Goal: Information Seeking & Learning: Compare options

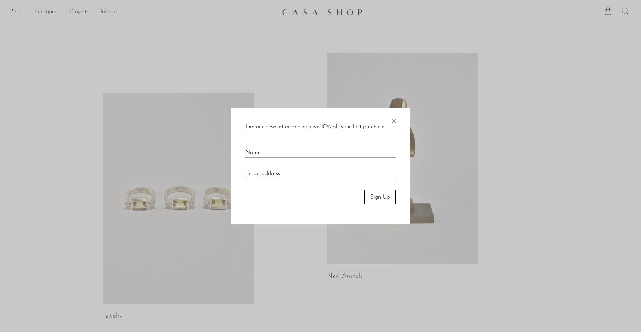
click at [394, 122] on span "×" at bounding box center [393, 119] width 7 height 23
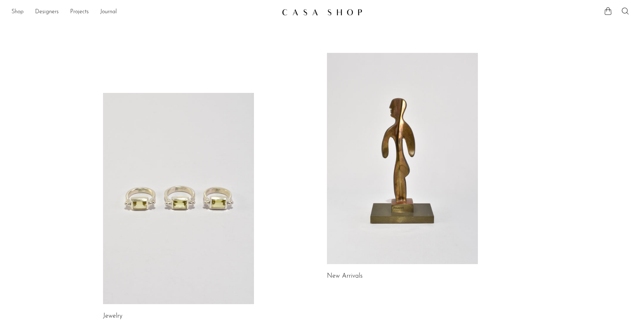
click at [18, 11] on link "Shop" at bounding box center [17, 12] width 12 height 9
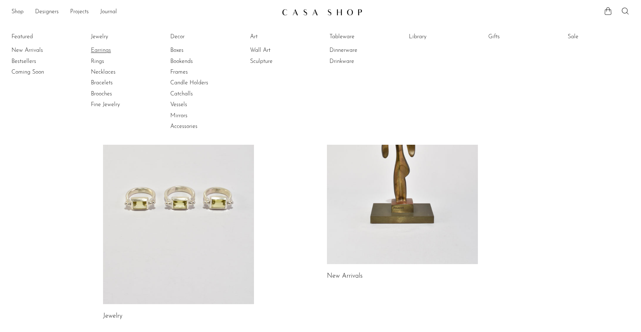
click at [105, 48] on link "Earrings" at bounding box center [118, 50] width 54 height 8
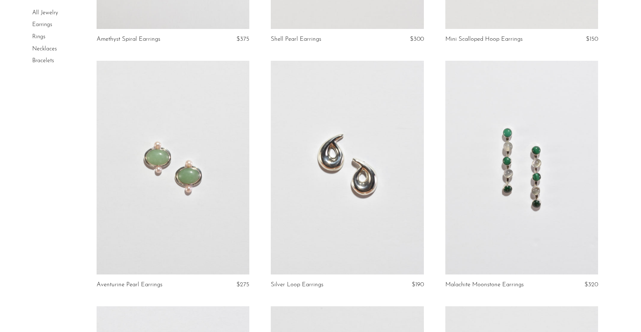
scroll to position [988, 0]
click at [365, 208] on link at bounding box center [347, 167] width 153 height 214
click at [179, 149] on link at bounding box center [173, 167] width 153 height 214
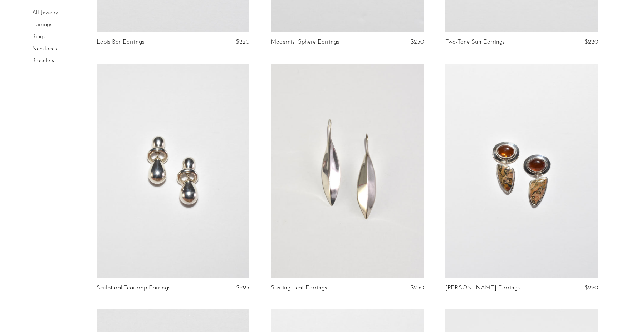
scroll to position [1483, 0]
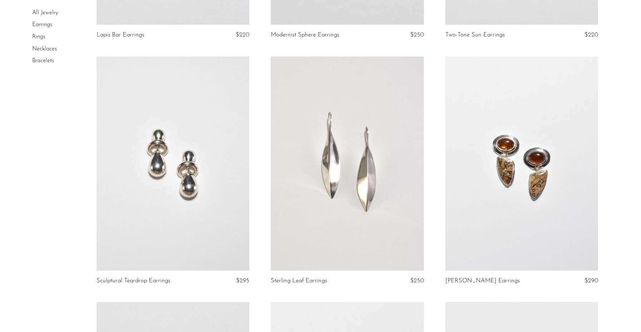
click at [133, 208] on link at bounding box center [173, 163] width 153 height 214
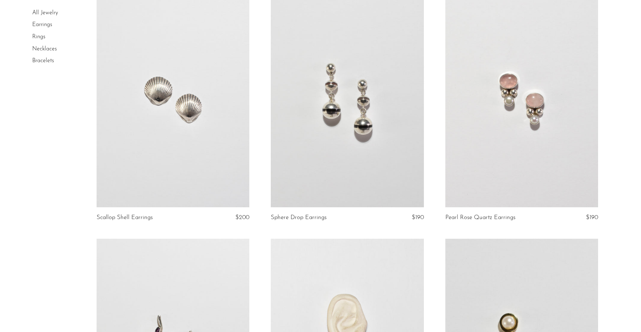
scroll to position [2200, 0]
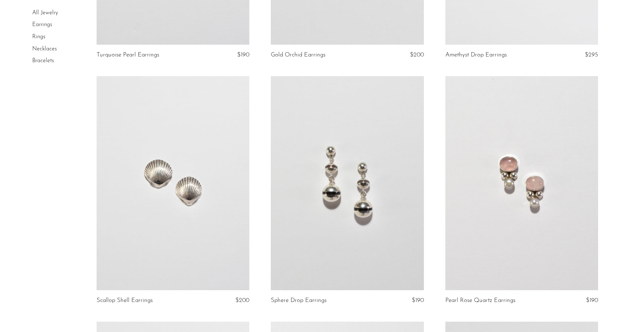
click at [173, 214] on link at bounding box center [173, 183] width 153 height 214
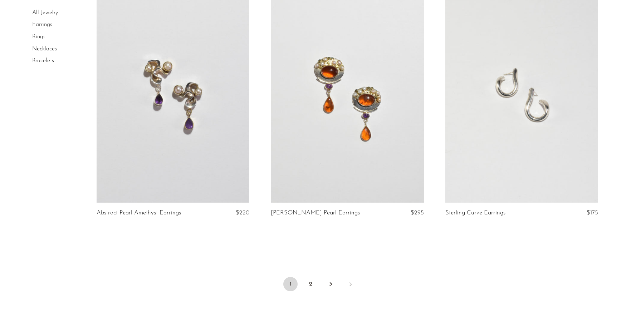
scroll to position [2779, 0]
click at [353, 285] on link "Next" at bounding box center [350, 285] width 14 height 16
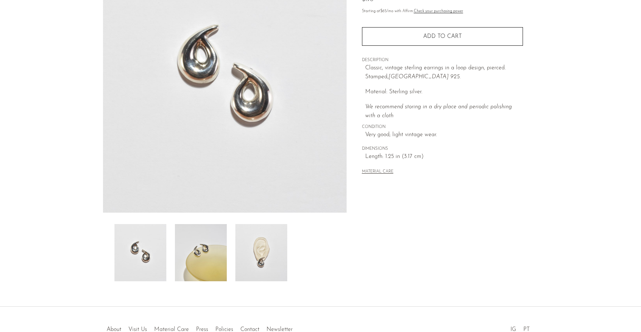
scroll to position [90, 0]
click at [251, 270] on img at bounding box center [261, 251] width 52 height 57
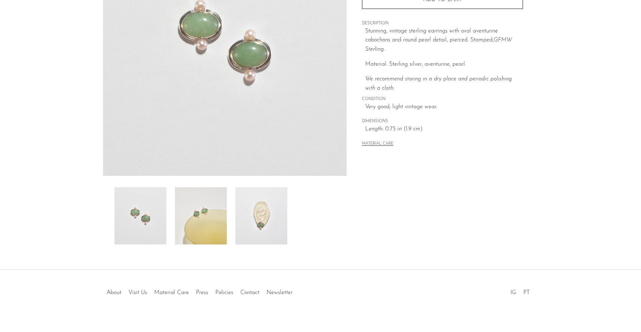
click at [285, 225] on img at bounding box center [261, 215] width 52 height 57
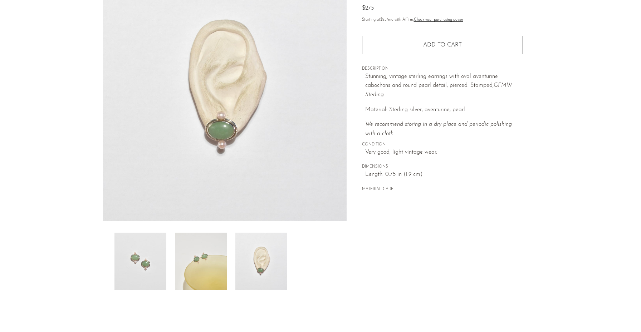
scroll to position [78, 0]
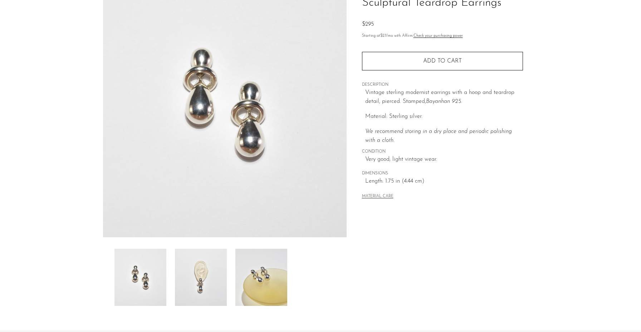
scroll to position [66, 0]
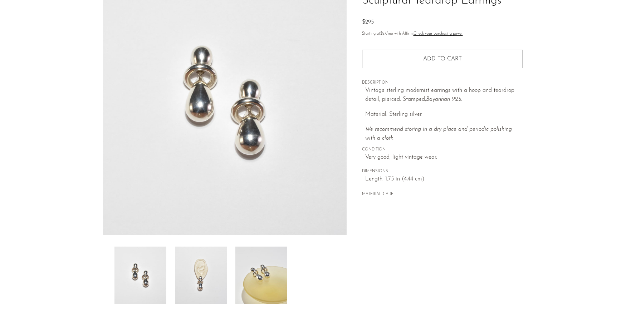
click at [205, 270] on img at bounding box center [201, 275] width 52 height 57
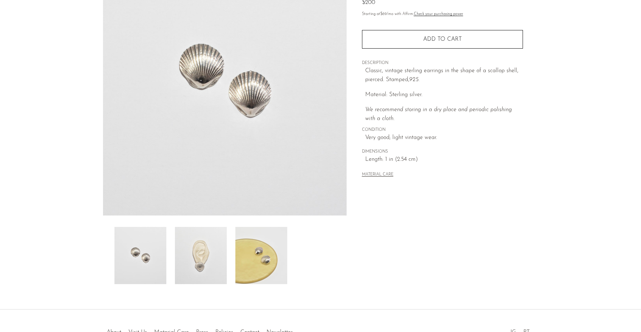
scroll to position [86, 0]
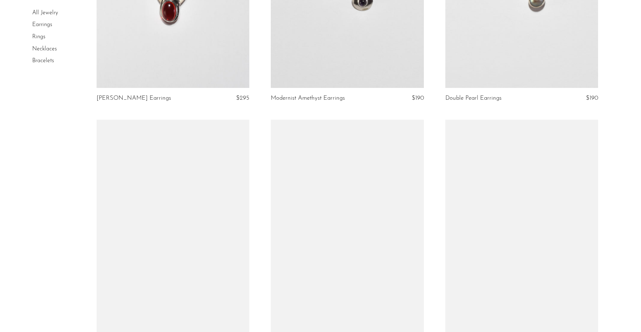
scroll to position [438, 0]
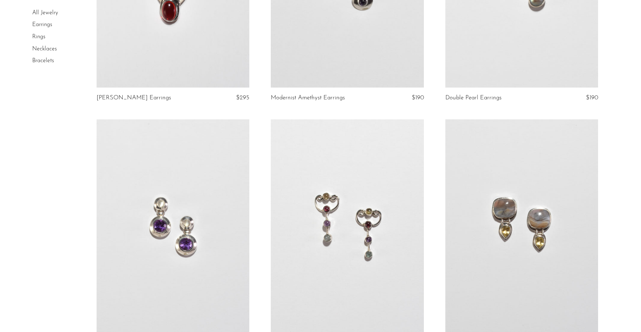
click at [378, 203] on link at bounding box center [347, 226] width 153 height 214
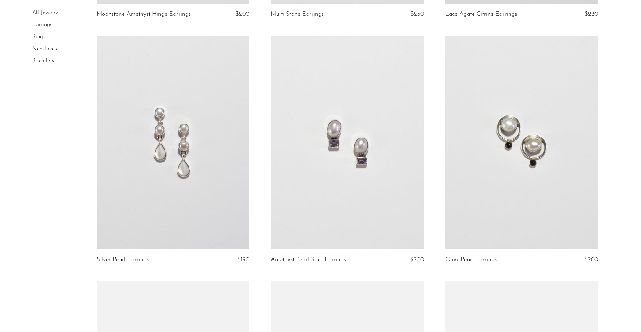
scroll to position [766, 0]
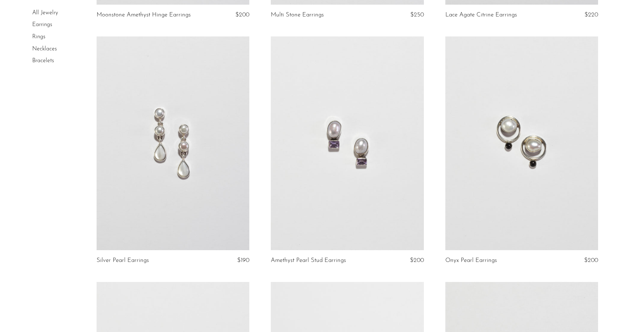
click at [568, 129] on link at bounding box center [521, 143] width 153 height 214
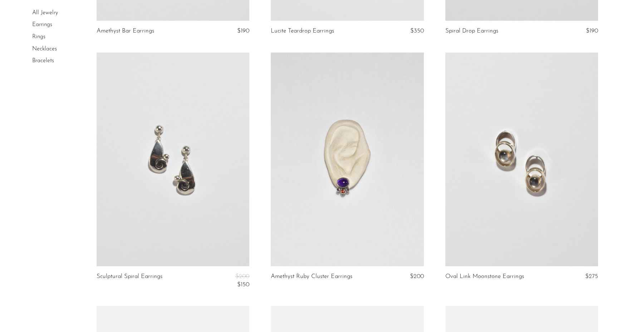
scroll to position [1240, 0]
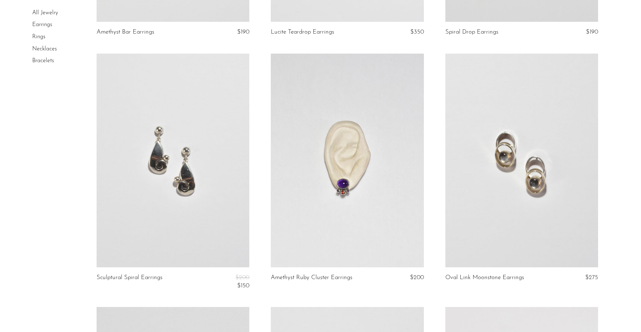
click at [532, 178] on link at bounding box center [521, 161] width 153 height 214
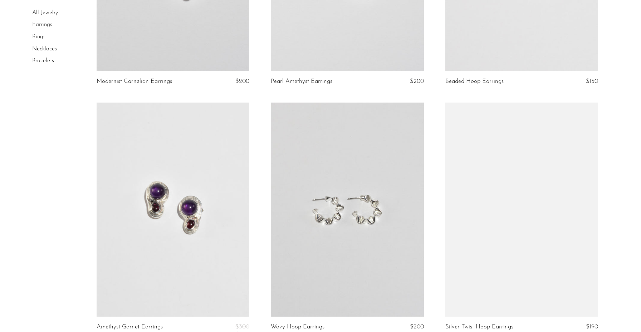
scroll to position [1691, 0]
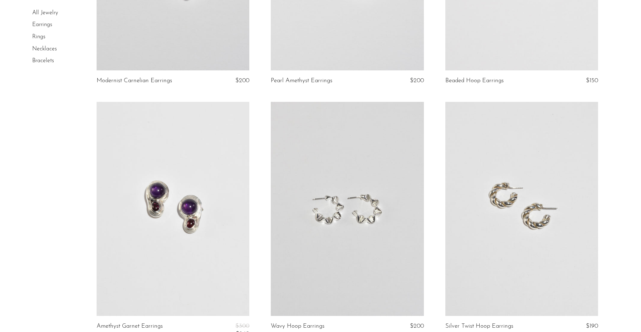
click at [359, 232] on link at bounding box center [347, 209] width 153 height 214
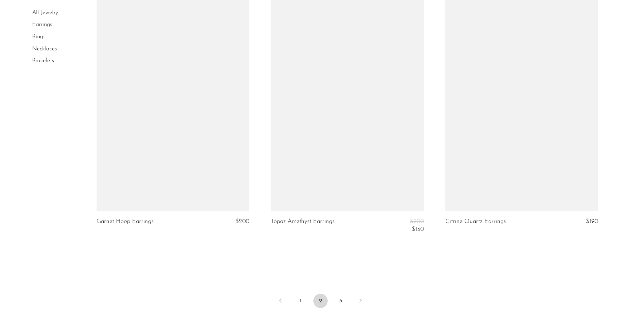
scroll to position [2813, 0]
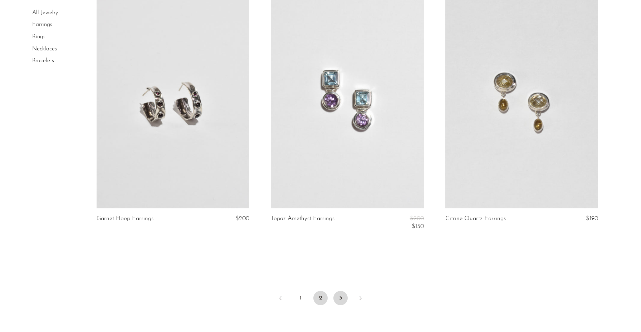
click at [341, 301] on link "3" at bounding box center [340, 298] width 14 height 14
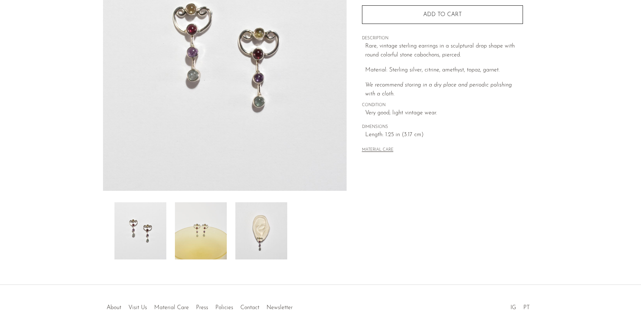
scroll to position [110, 0]
click at [269, 230] on img at bounding box center [261, 230] width 52 height 57
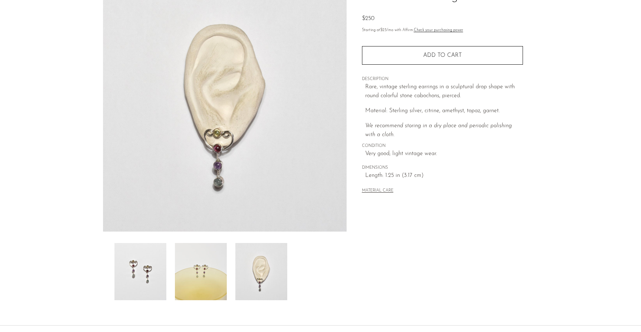
scroll to position [59, 0]
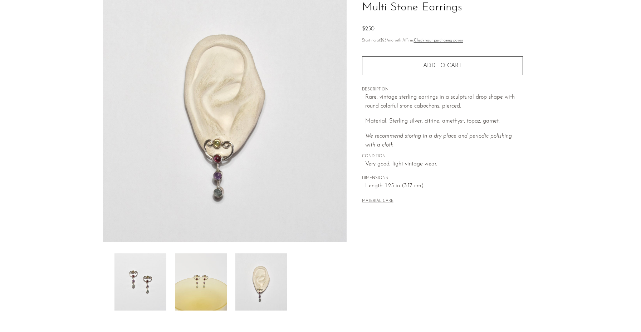
click at [185, 269] on img at bounding box center [201, 281] width 52 height 57
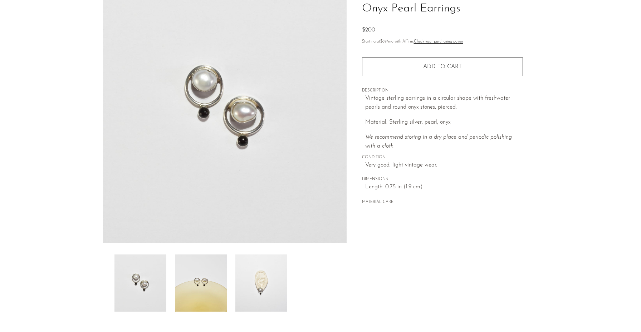
scroll to position [58, 0]
click at [260, 289] on img at bounding box center [261, 282] width 52 height 57
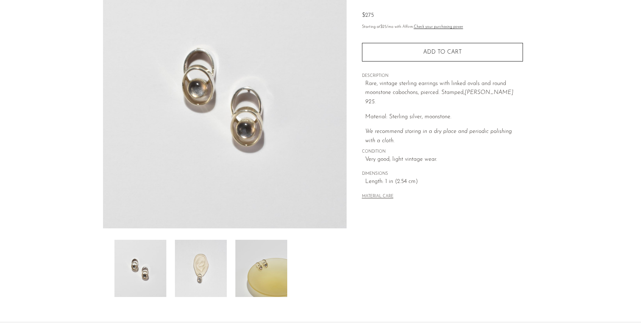
scroll to position [75, 0]
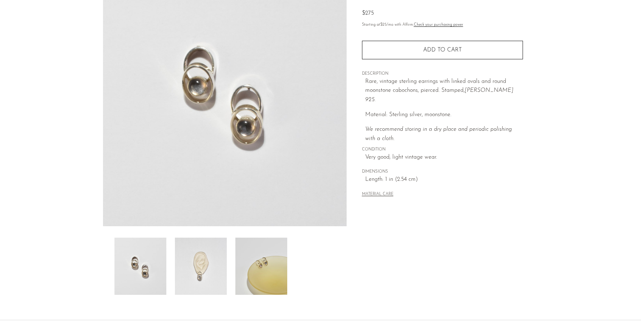
click at [205, 265] on img at bounding box center [201, 266] width 52 height 57
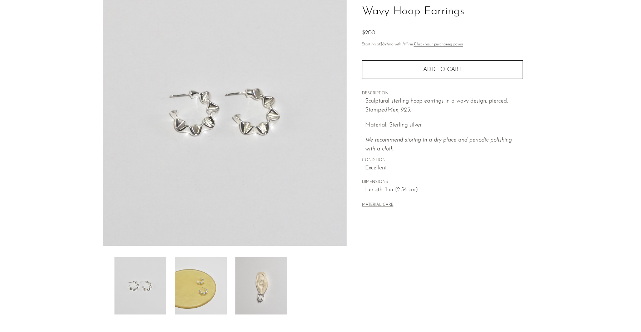
scroll to position [83, 0]
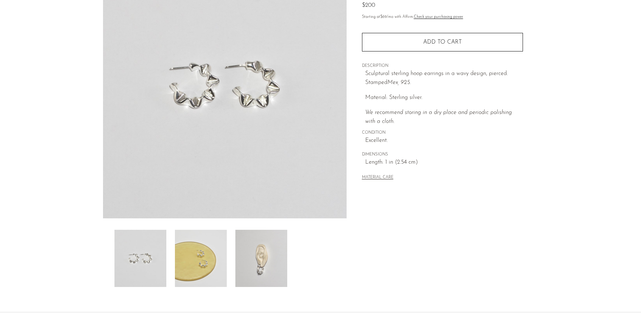
click at [267, 261] on img at bounding box center [261, 258] width 52 height 57
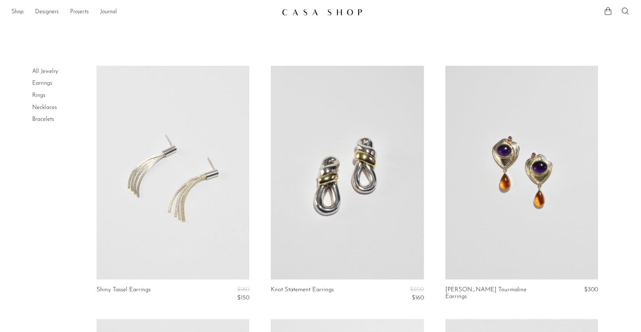
click at [52, 73] on link "All Jewelry" at bounding box center [45, 72] width 26 height 6
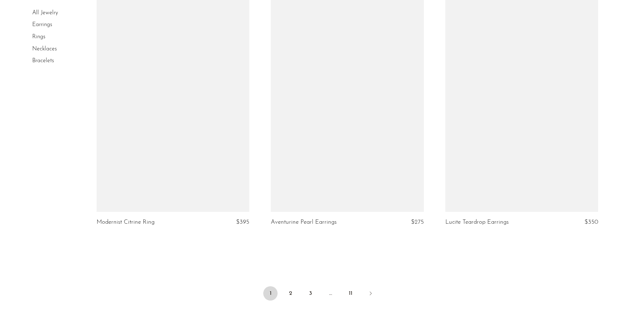
scroll to position [2771, 0]
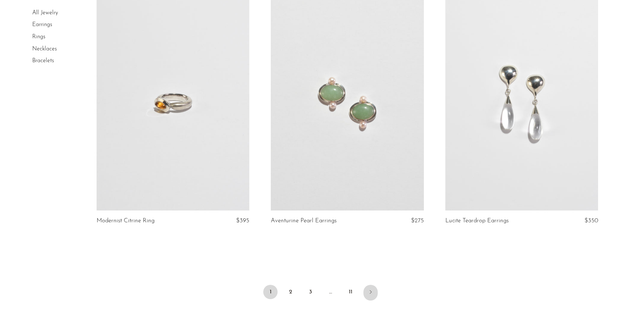
click at [370, 293] on icon "Next" at bounding box center [371, 292] width 2 height 4
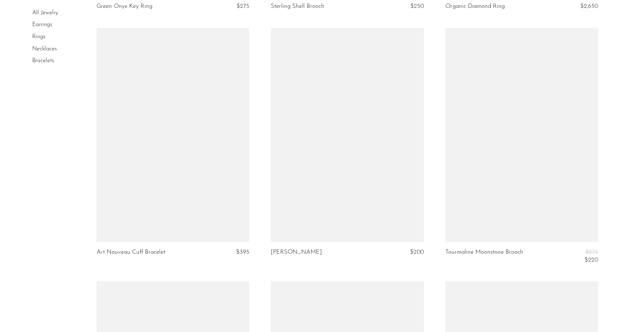
scroll to position [2021, 0]
